Goal: Task Accomplishment & Management: Use online tool/utility

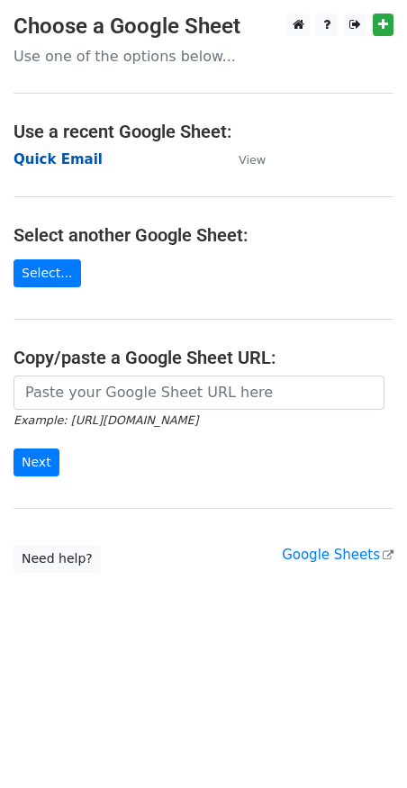
click at [24, 161] on strong "Quick Email" at bounding box center [58, 159] width 89 height 16
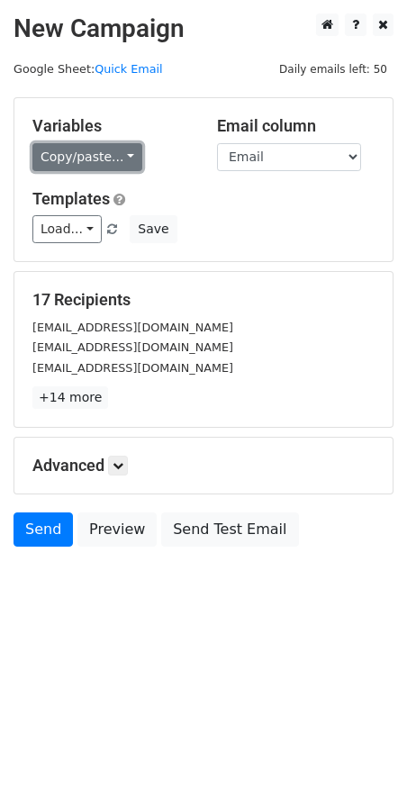
click at [81, 161] on link "Copy/paste..." at bounding box center [87, 157] width 110 height 28
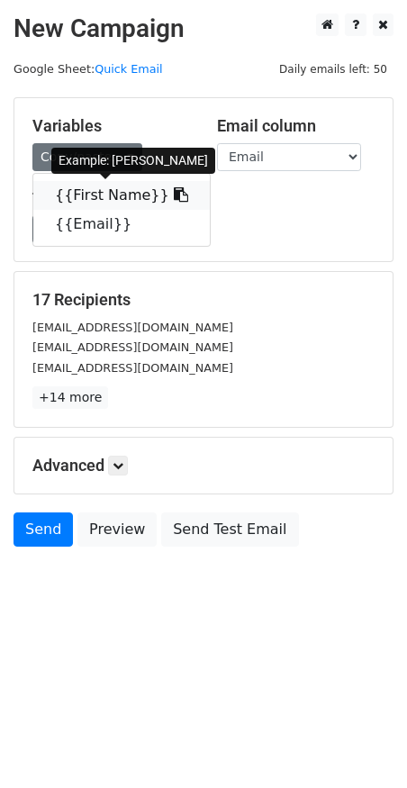
click at [70, 203] on link "{{First Name}}" at bounding box center [121, 195] width 177 height 29
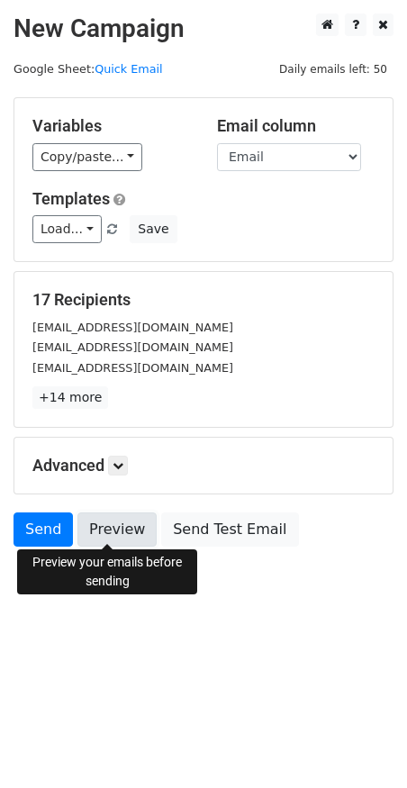
click at [104, 535] on link "Preview" at bounding box center [116, 529] width 79 height 34
click at [94, 438] on div "Advanced Tracking Track Opens UTM Codes Track Clicks Filters Only include sprea…" at bounding box center [203, 466] width 378 height 56
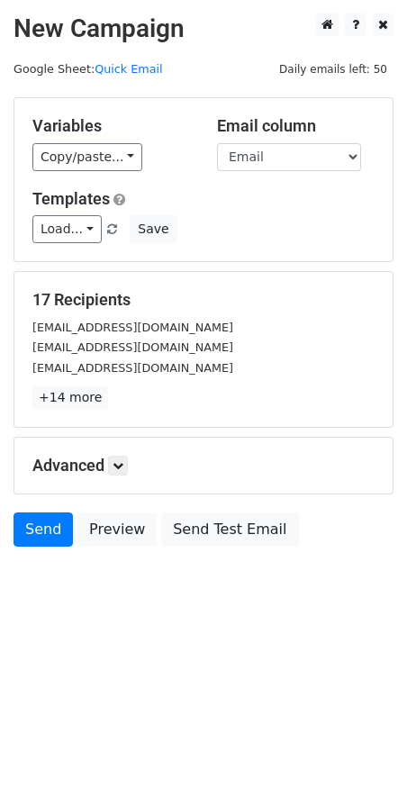
click at [92, 451] on div "Advanced Tracking Track Opens UTM Codes Track Clicks Filters Only include sprea…" at bounding box center [203, 466] width 378 height 56
click at [104, 460] on h5 "Advanced" at bounding box center [203, 466] width 342 height 20
click at [122, 462] on icon at bounding box center [118, 465] width 11 height 11
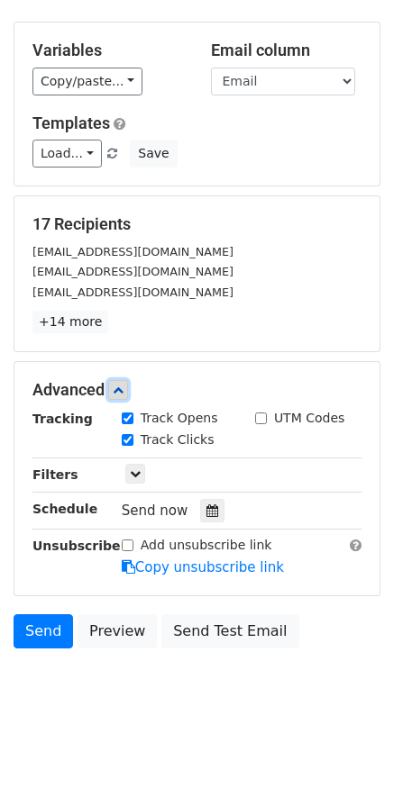
scroll to position [77, 0]
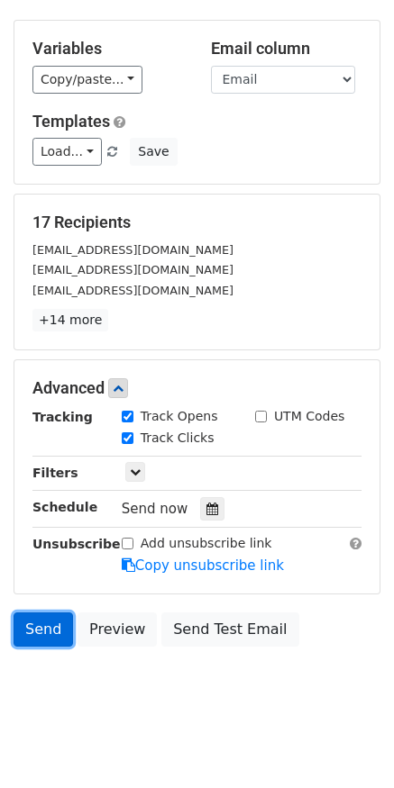
click at [28, 613] on link "Send" at bounding box center [43, 629] width 59 height 34
